Goal: Transaction & Acquisition: Purchase product/service

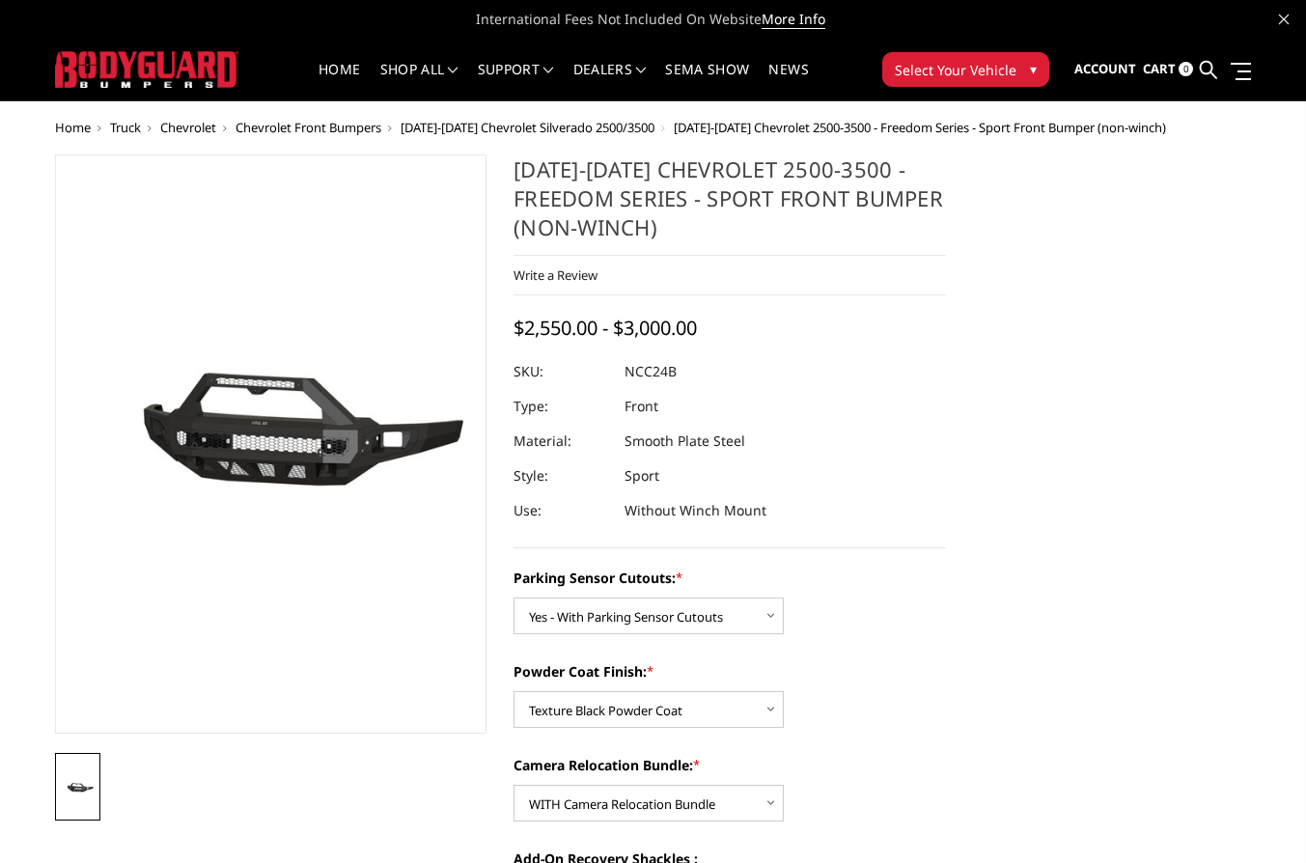
select select "2972"
select select "2974"
select select "2975"
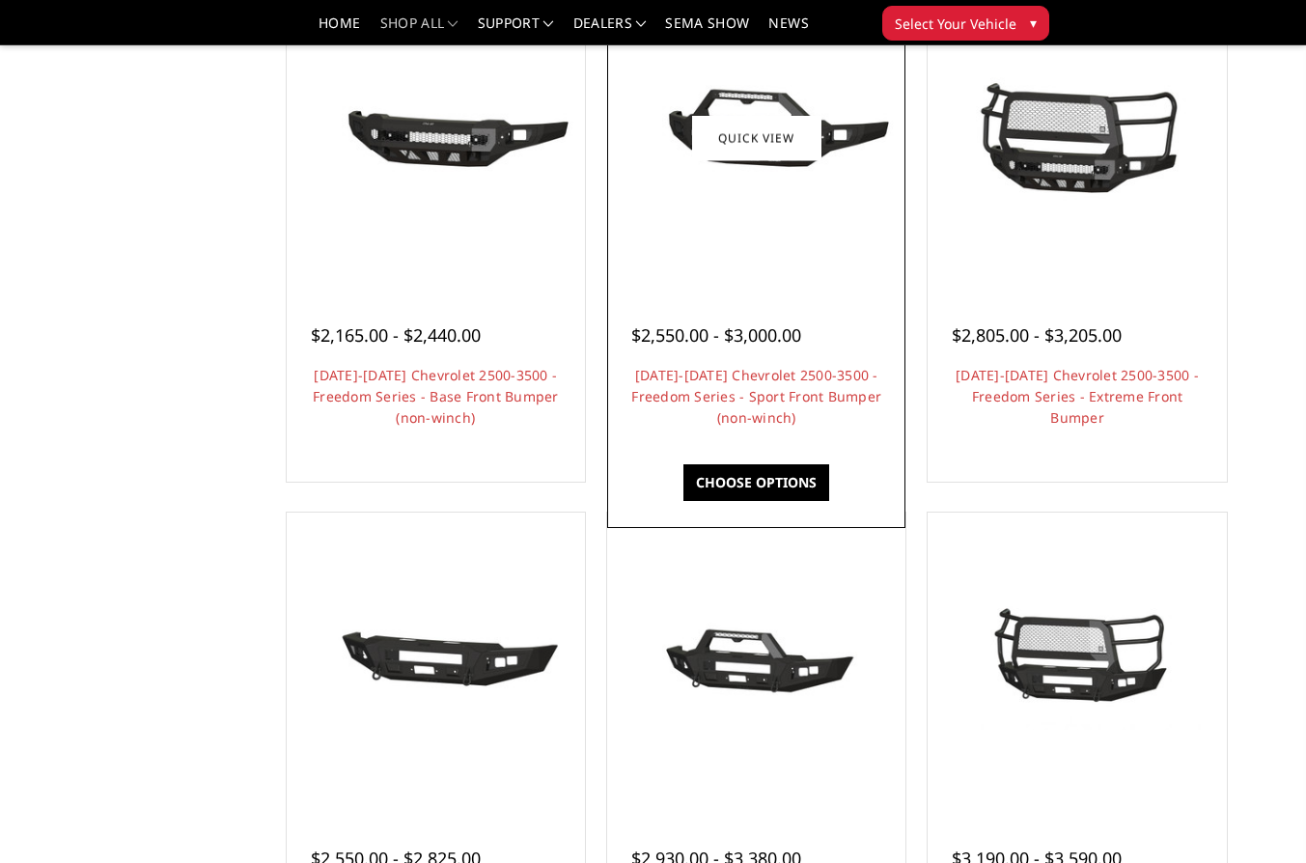
scroll to position [707, 0]
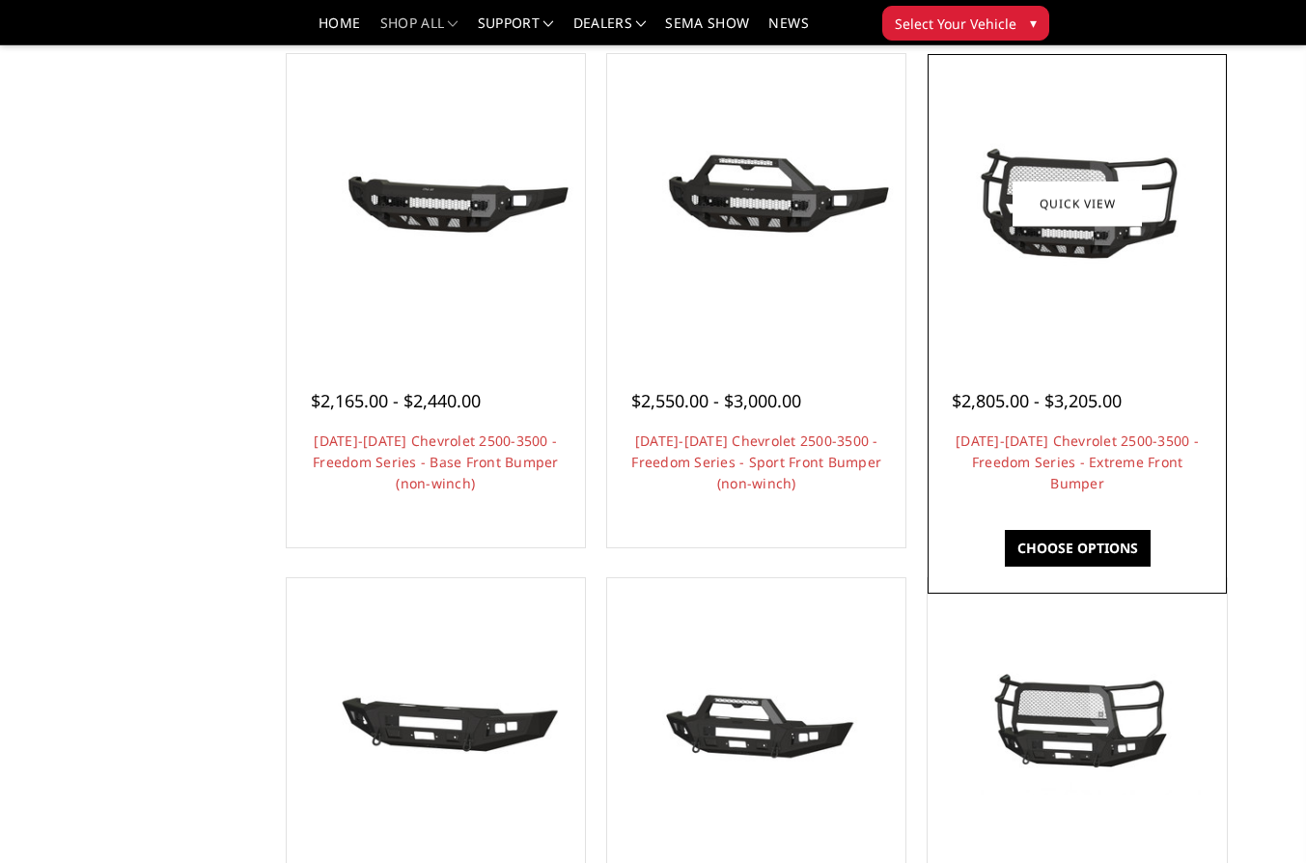
click at [1092, 275] on div at bounding box center [1077, 203] width 289 height 289
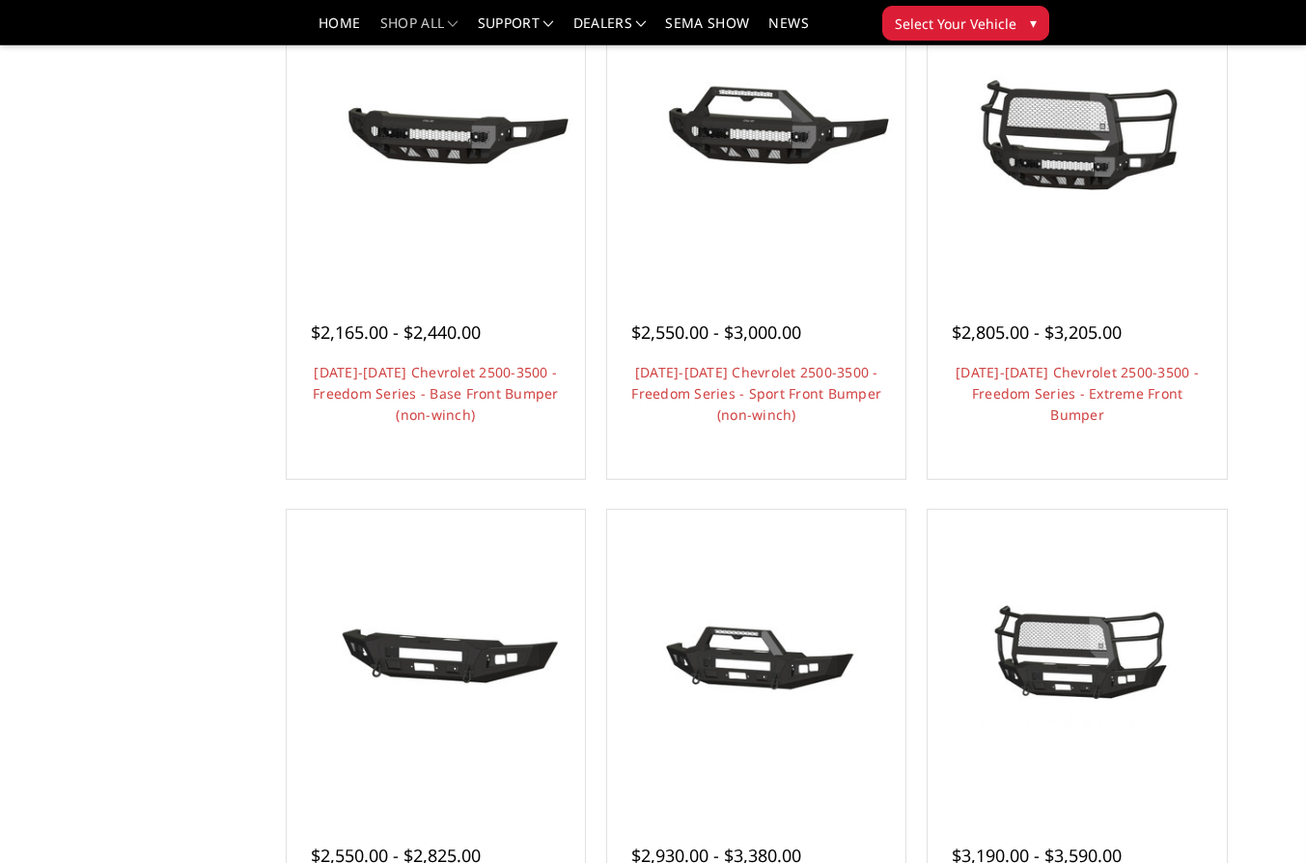
scroll to position [748, 0]
